Goal: Task Accomplishment & Management: Complete application form

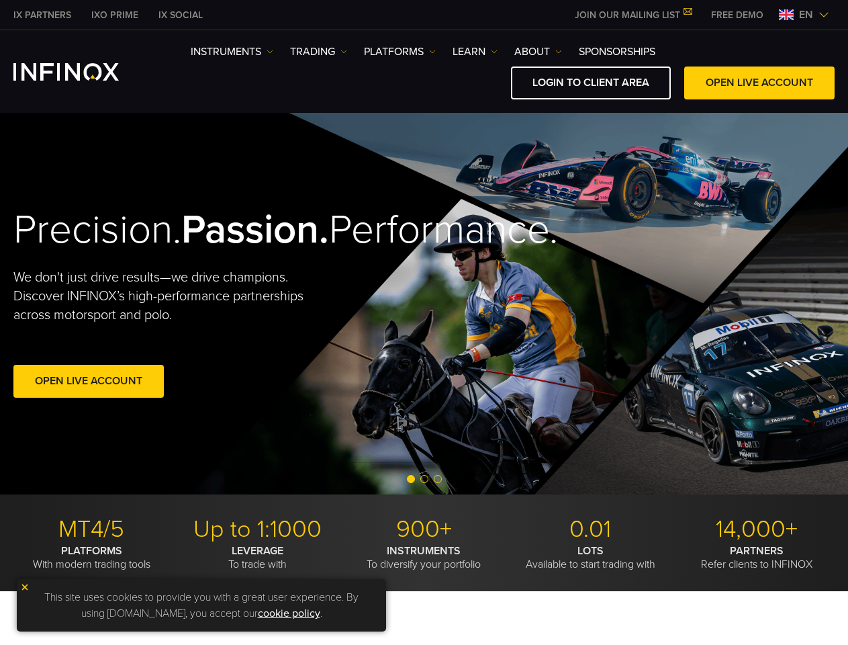
click at [424, 322] on div "Precision. Passion. Performance. We don't just drive results—we drive champions…" at bounding box center [424, 303] width 848 height 381
click at [804, 15] on span "en" at bounding box center [806, 15] width 25 height 16
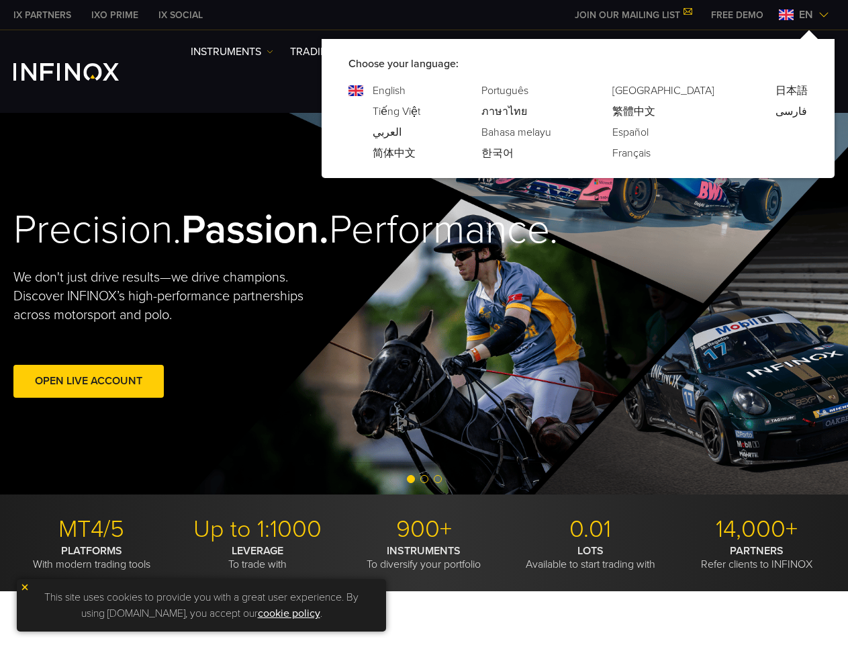
click at [424, 304] on div "Precision. Passion. Performance. We don't just drive results—we drive champions…" at bounding box center [424, 303] width 848 height 381
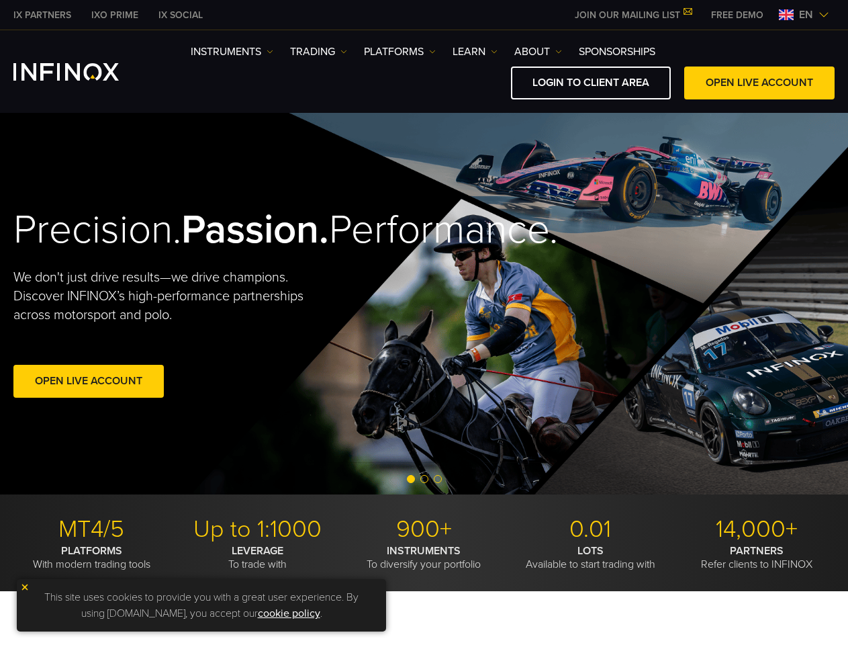
click at [199, 402] on div "Open Live Account" at bounding box center [197, 384] width 369 height 38
click at [424, 479] on span "Go to slide 2" at bounding box center [424, 479] width 8 height 8
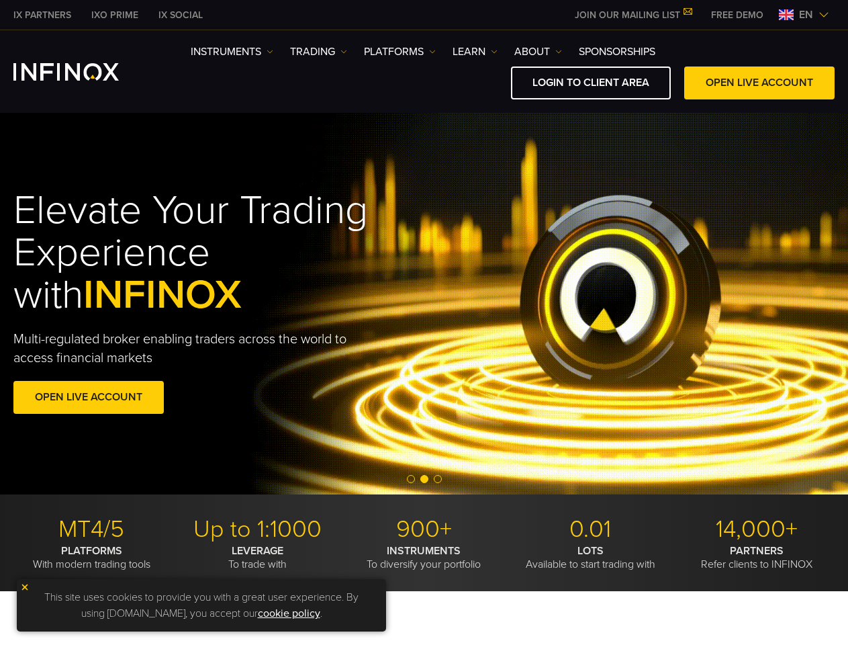
click at [411, 479] on span "Go to slide 1" at bounding box center [411, 479] width 8 height 8
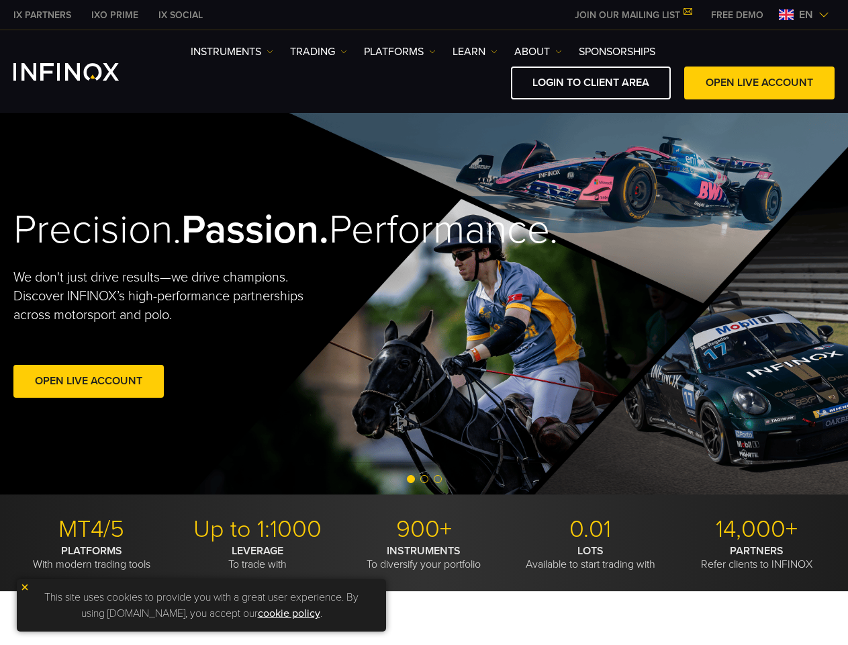
click at [424, 479] on span "Go to slide 2" at bounding box center [424, 479] width 8 height 8
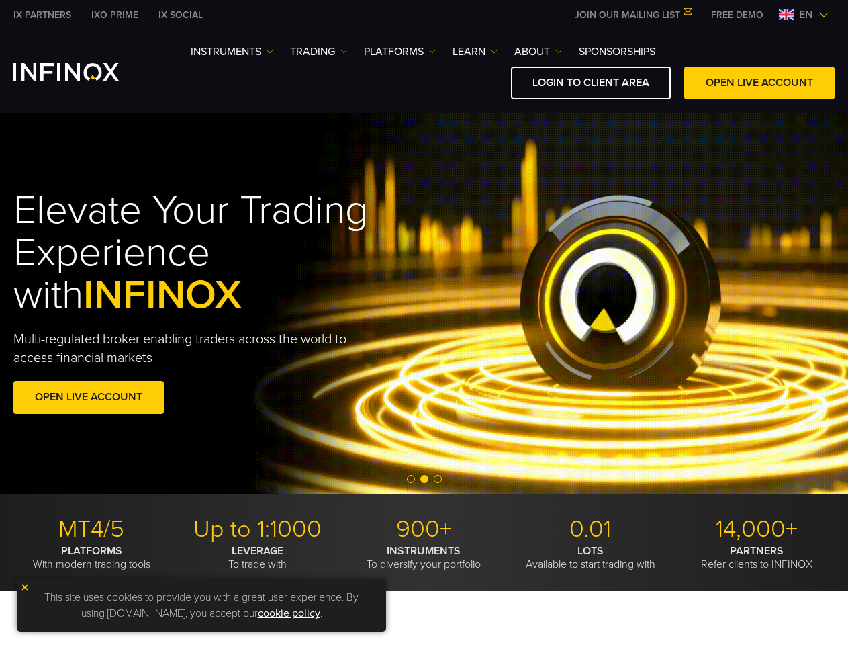
click at [438, 479] on span "Go to slide 3" at bounding box center [438, 479] width 8 height 8
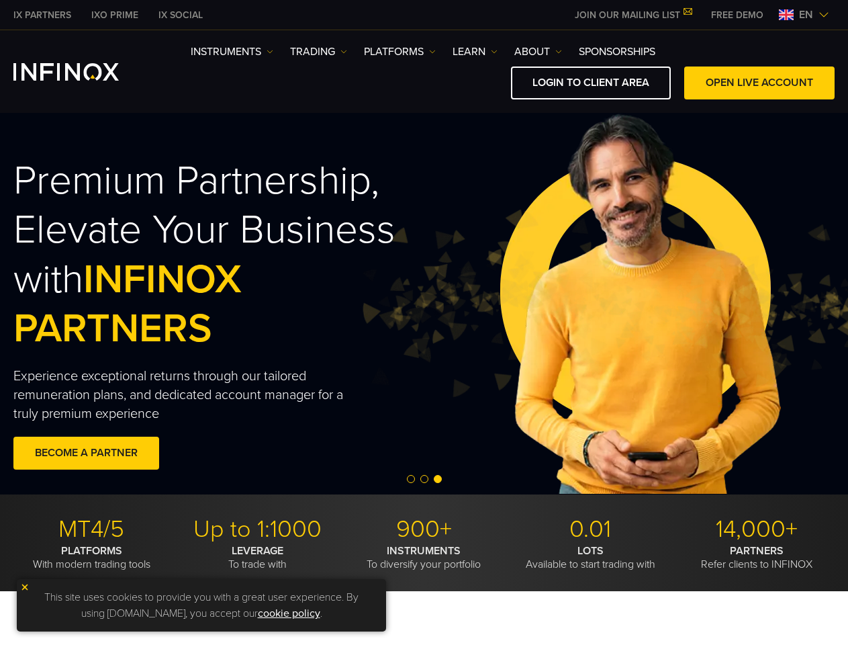
click at [25, 587] on img at bounding box center [24, 586] width 9 height 9
